Goal: Task Accomplishment & Management: Manage account settings

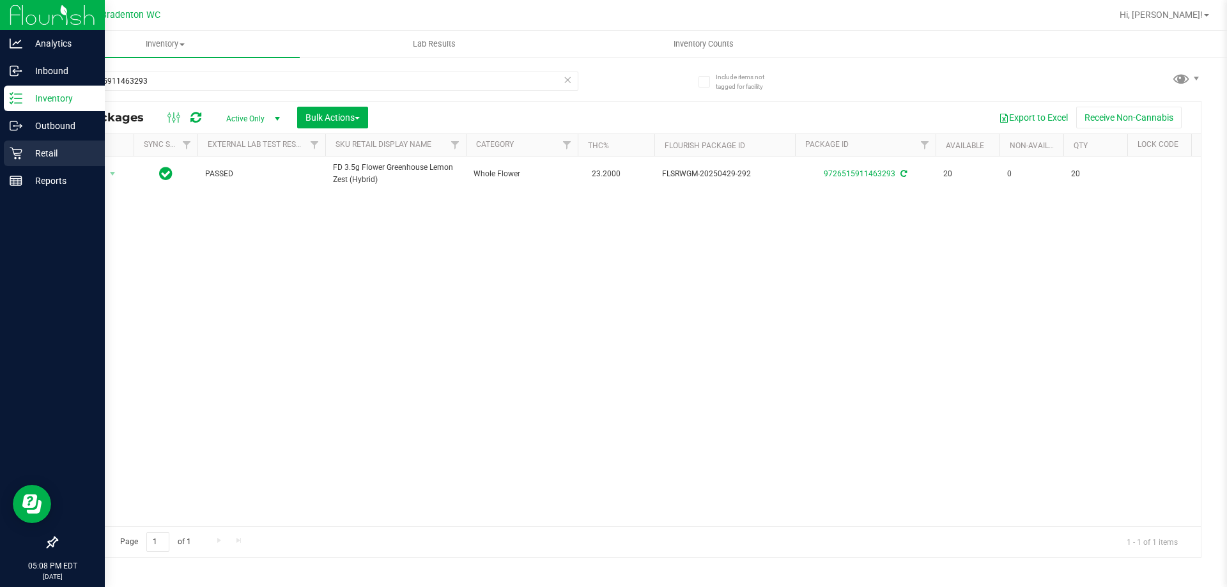
click at [45, 164] on div "Retail" at bounding box center [54, 154] width 101 height 26
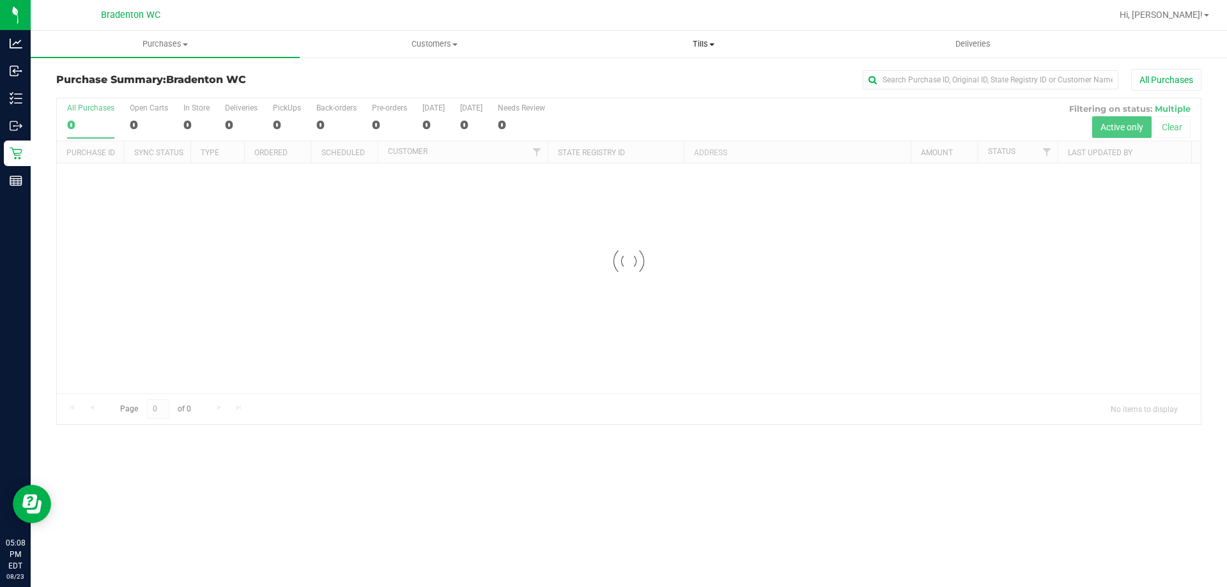
click at [705, 42] on span "Tills" at bounding box center [703, 44] width 268 height 12
click at [623, 72] on span "Manage tills" at bounding box center [612, 77] width 86 height 11
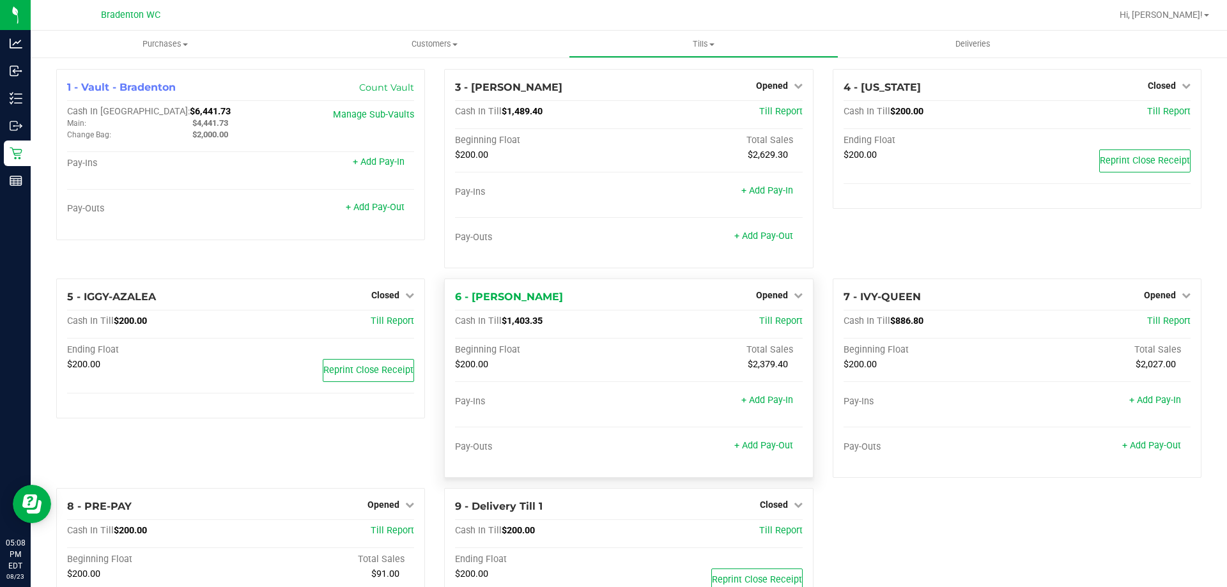
drag, startPoint x: 770, startPoint y: 291, endPoint x: 755, endPoint y: 314, distance: 27.0
click at [770, 291] on span "Opened" at bounding box center [772, 295] width 32 height 10
click at [764, 326] on link "Close Till" at bounding box center [773, 322] width 35 height 10
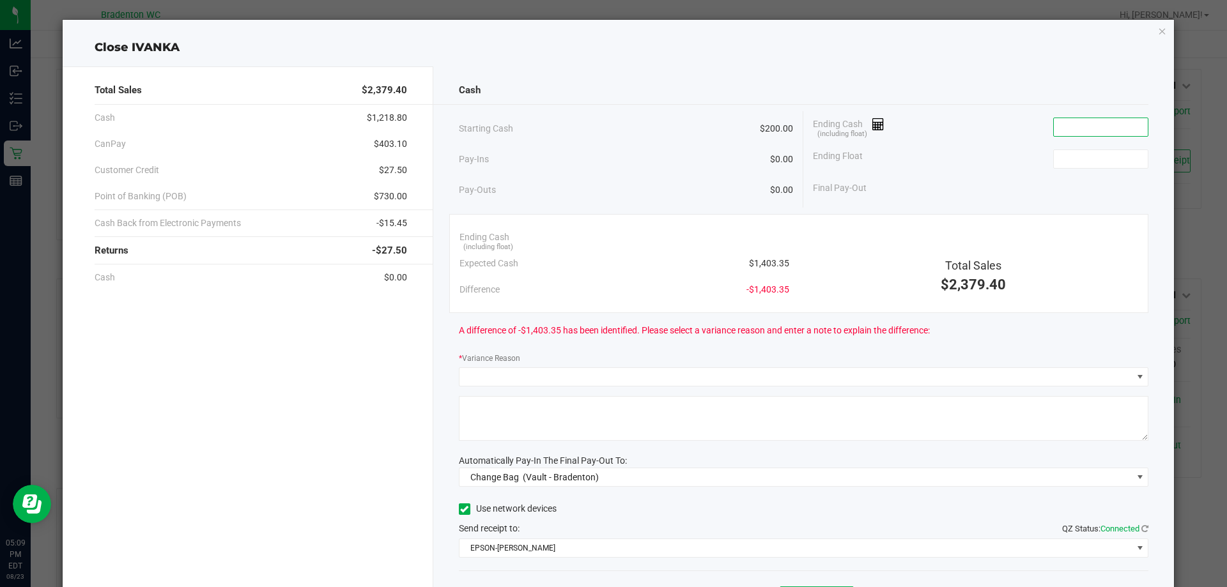
click at [1078, 132] on input at bounding box center [1101, 127] width 94 height 18
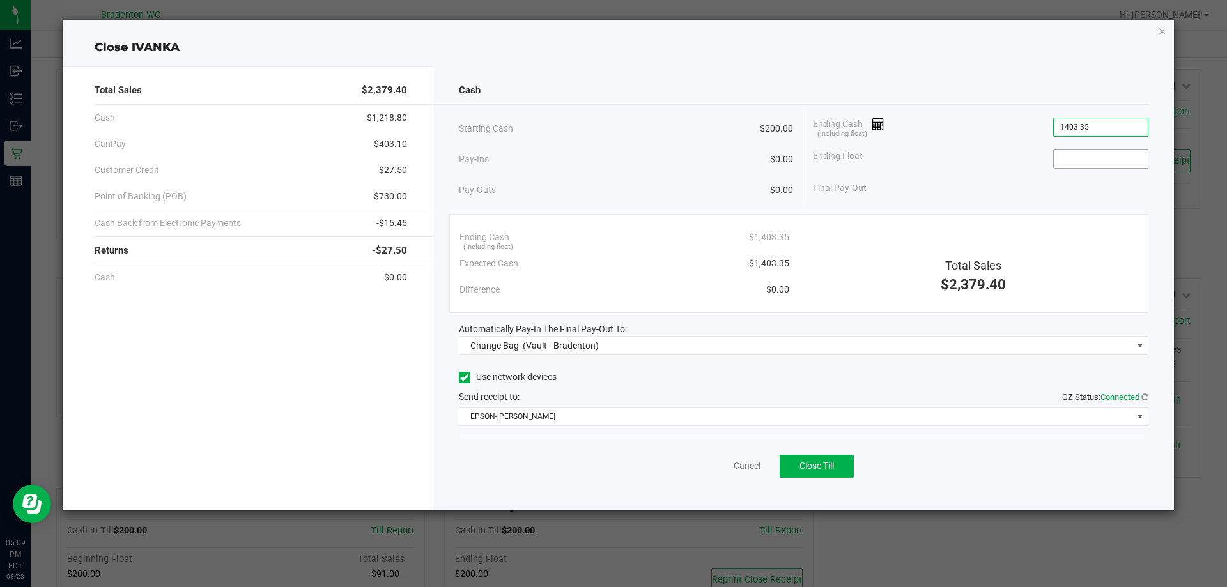
type input "$1,403.35"
click at [1060, 158] on input at bounding box center [1101, 159] width 94 height 18
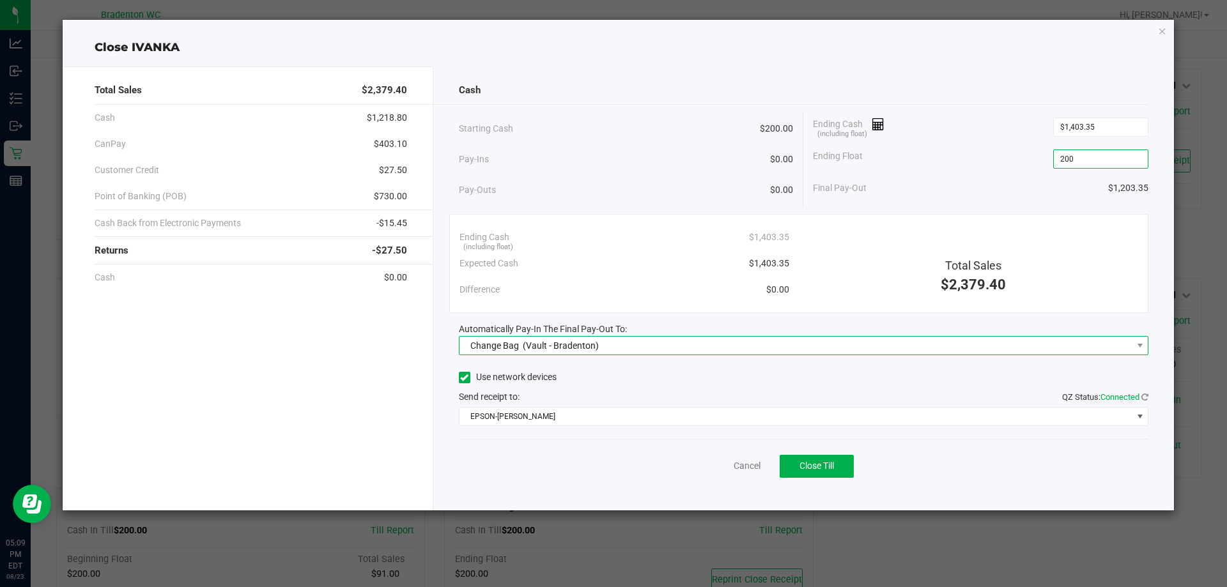
type input "$200.00"
click at [546, 338] on div "Change Bag (Vault - Bradenton)" at bounding box center [532, 345] width 135 height 23
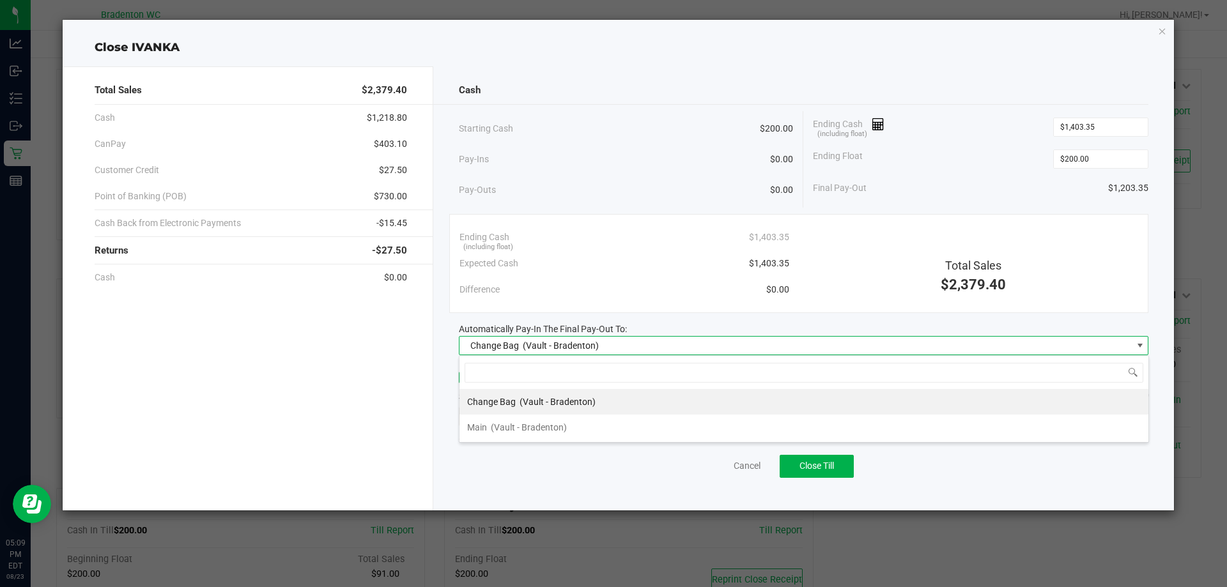
scroll to position [19, 690]
click at [492, 421] on div "Main (Vault - Bradenton)" at bounding box center [517, 427] width 100 height 23
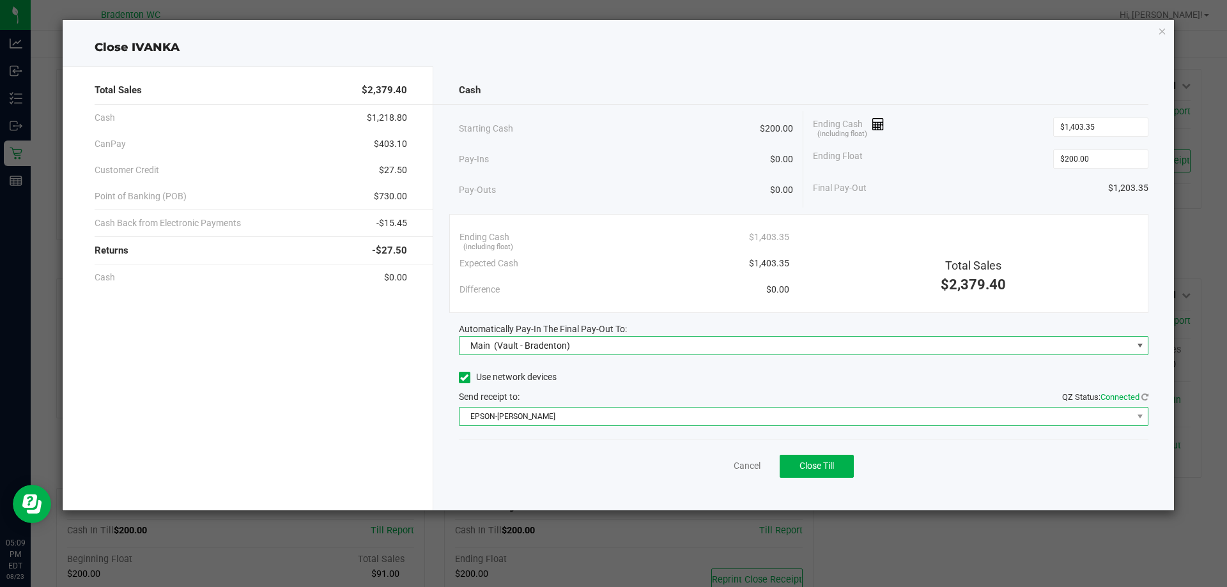
click at [716, 418] on span "EPSON-[PERSON_NAME]" at bounding box center [796, 417] width 673 height 18
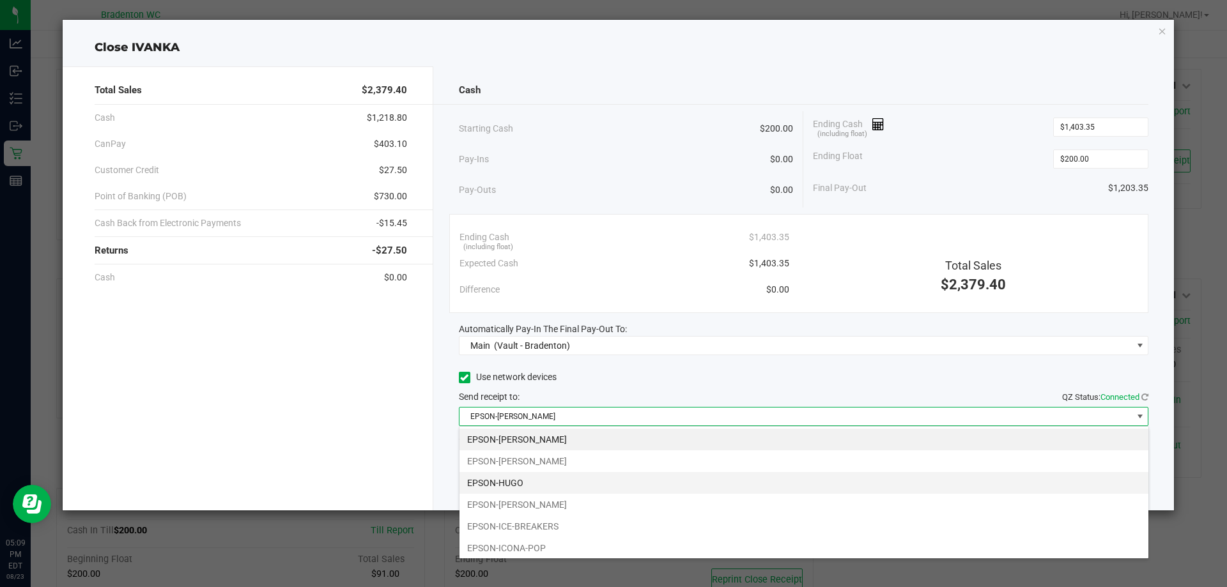
click at [487, 488] on li "EPSON-HUGO" at bounding box center [804, 483] width 689 height 22
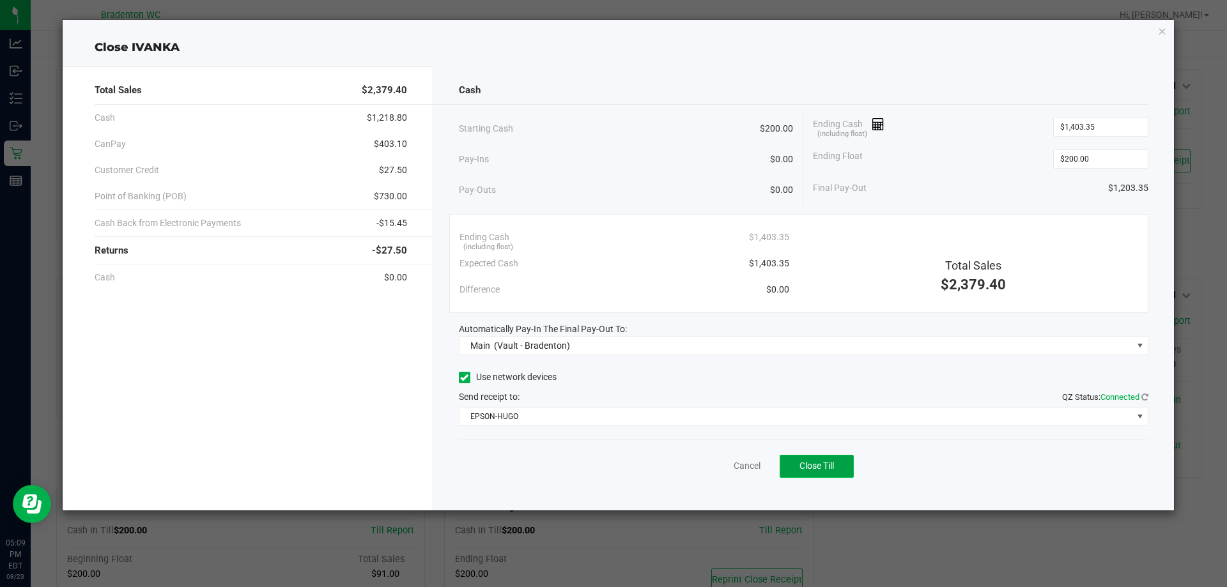
click at [836, 467] on button "Close Till" at bounding box center [817, 466] width 74 height 23
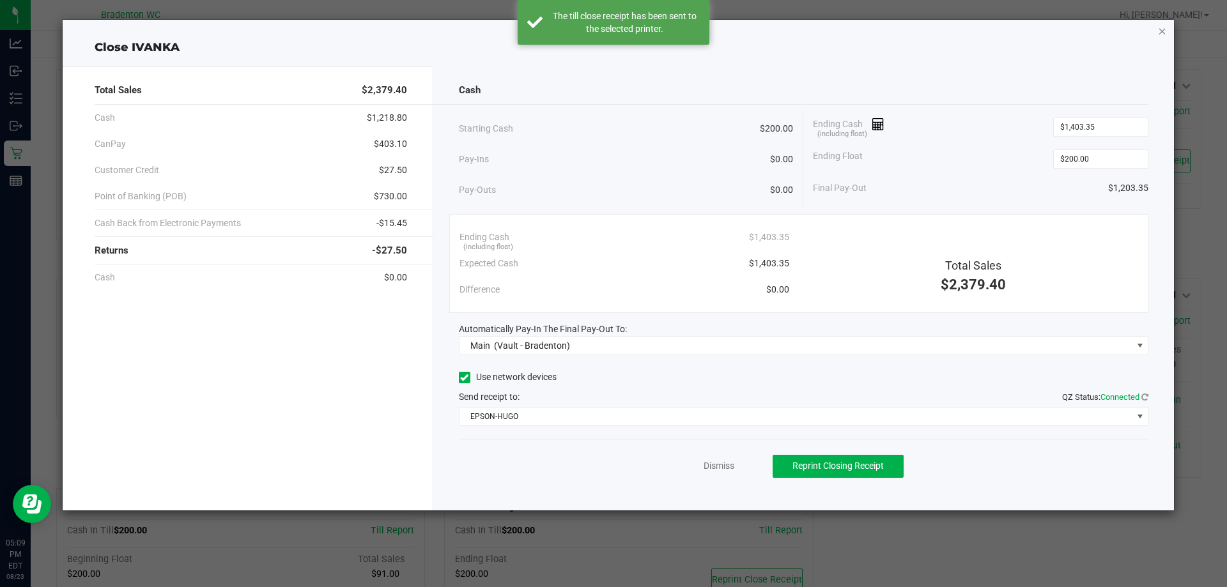
click at [1160, 29] on icon "button" at bounding box center [1162, 30] width 9 height 15
